Goal: Check status: Check status

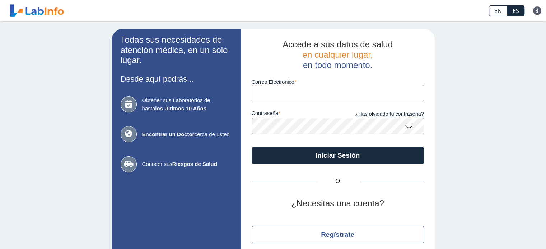
click at [265, 90] on input "Correo Electronico" at bounding box center [337, 93] width 172 height 16
type input "[EMAIL_ADDRESS][DOMAIN_NAME]"
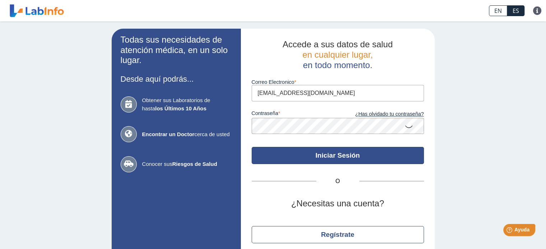
click at [341, 155] on button "Iniciar Sesión" at bounding box center [337, 155] width 172 height 17
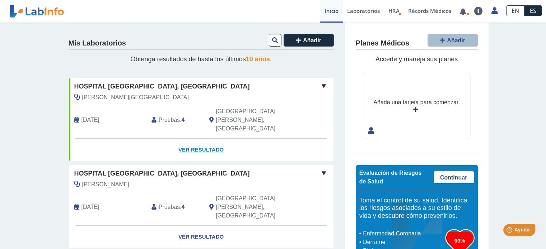
click at [186, 139] on link "Ver Resultado" at bounding box center [201, 150] width 264 height 23
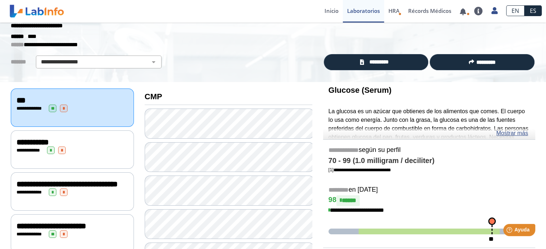
scroll to position [36, 0]
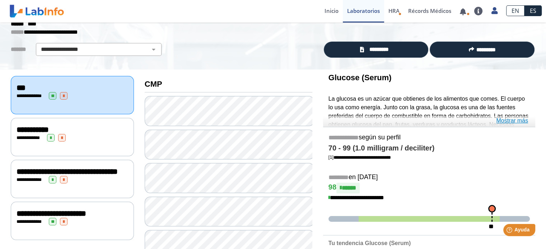
click at [512, 119] on link "Mostrar más" at bounding box center [512, 121] width 32 height 9
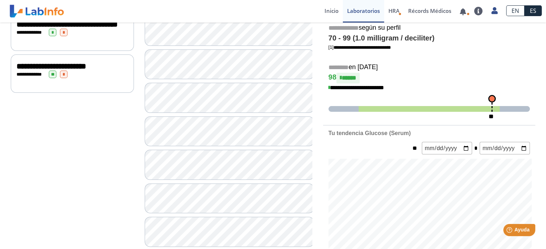
scroll to position [172, 0]
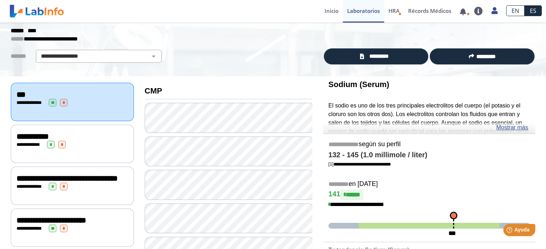
scroll to position [29, 0]
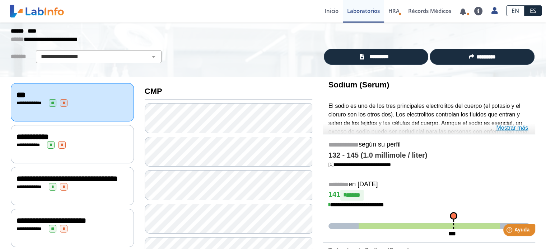
click at [512, 126] on link "Mostrar más" at bounding box center [512, 128] width 32 height 9
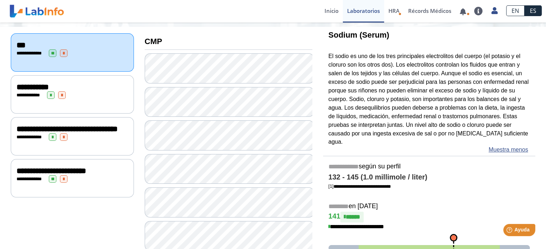
scroll to position [100, 0]
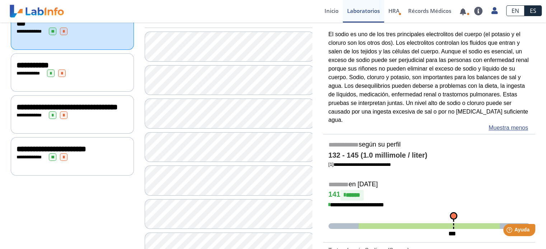
click at [92, 70] on div "**********" at bounding box center [73, 74] width 112 height 8
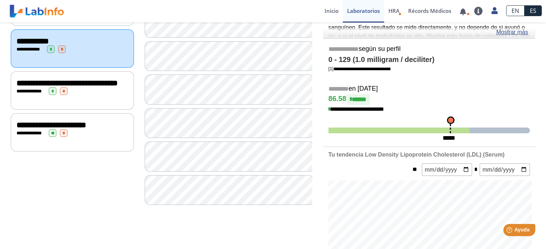
scroll to position [136, 0]
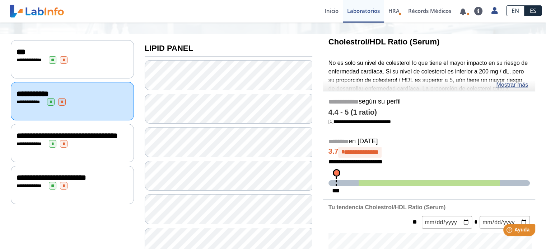
scroll to position [65, 0]
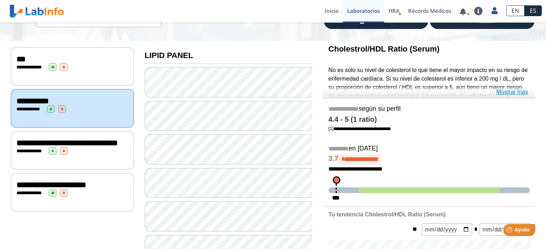
click at [519, 91] on link "Mostrar más" at bounding box center [512, 92] width 32 height 9
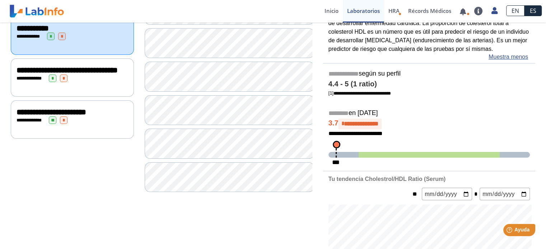
scroll to position [143, 0]
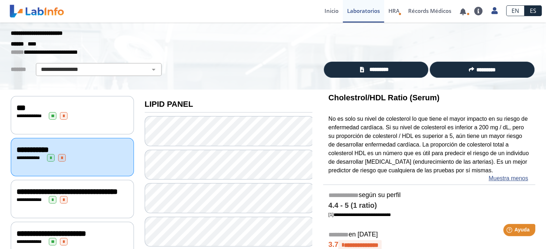
scroll to position [0, 0]
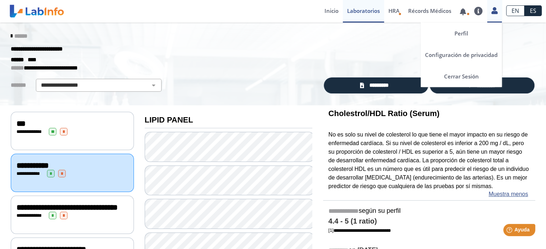
click at [494, 13] on icon at bounding box center [494, 10] width 6 height 5
click at [463, 76] on link "Cerrar Sesión" at bounding box center [460, 77] width 81 height 22
